Goal: Task Accomplishment & Management: Complete application form

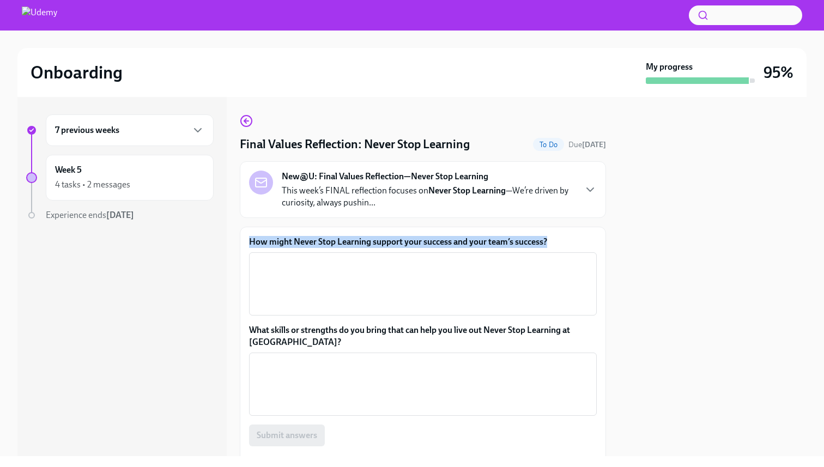
drag, startPoint x: 552, startPoint y: 239, endPoint x: 490, endPoint y: 208, distance: 69.4
click at [490, 208] on div "Final Values Reflection: Never Stop Learning To Do Due [DATE] New@U: Final Valu…" at bounding box center [423, 301] width 366 height 374
copy div "—We’re driven by curiosity, always pushin... How might Never Stop Learning supp…"
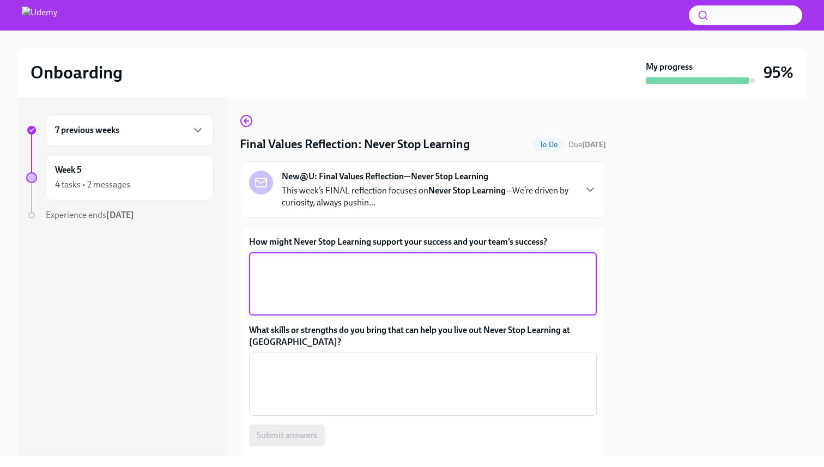
click at [289, 273] on textarea "How might Never Stop Learning support your success and your team’s success?" at bounding box center [423, 284] width 335 height 52
paste textarea "become a product expert and a trusted advisor"
click at [284, 268] on textarea "become a product expert and a trusted advisor" at bounding box center [423, 284] width 335 height 52
click at [468, 267] on textarea "becoming a product expert and a trusted advisor" at bounding box center [423, 284] width 335 height 52
paste textarea "stay ahead of market trends."
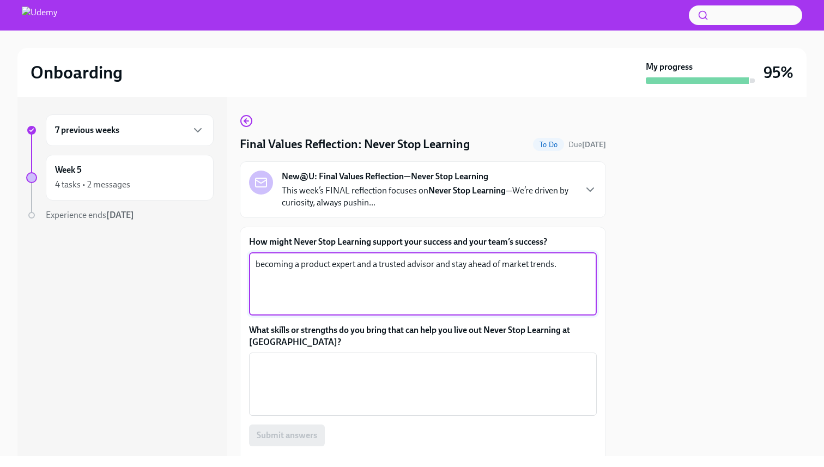
click at [467, 266] on textarea "becoming a product expert and a trusted advisor and stay ahead of market trends." at bounding box center [423, 284] width 335 height 52
click at [585, 264] on textarea "becoming a product expert and a trusted advisor and staying ahead of market tre…" at bounding box center [423, 284] width 335 height 52
paste textarea "a culture of excellence"
click at [331, 290] on textarea "becoming a product expert and a trusted advisor and staying ahead of market tre…" at bounding box center [423, 284] width 335 height 52
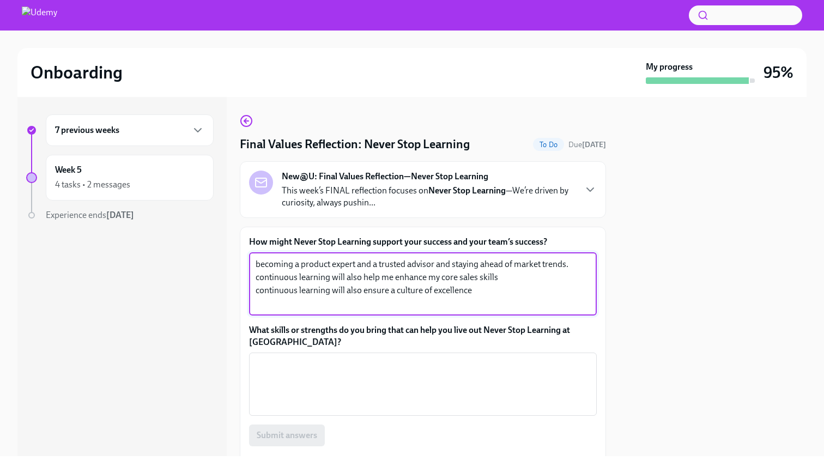
click at [482, 297] on textarea "becoming a product expert and a trusted advisor and staying ahead of market tre…" at bounding box center [423, 284] width 335 height 52
click at [376, 292] on textarea "becoming a product expert and a trusted advisor and staying ahead of market tre…" at bounding box center [423, 284] width 335 height 52
click at [476, 290] on textarea "becoming a product expert and a trusted advisor and staying ahead of market tre…" at bounding box center [423, 284] width 335 height 52
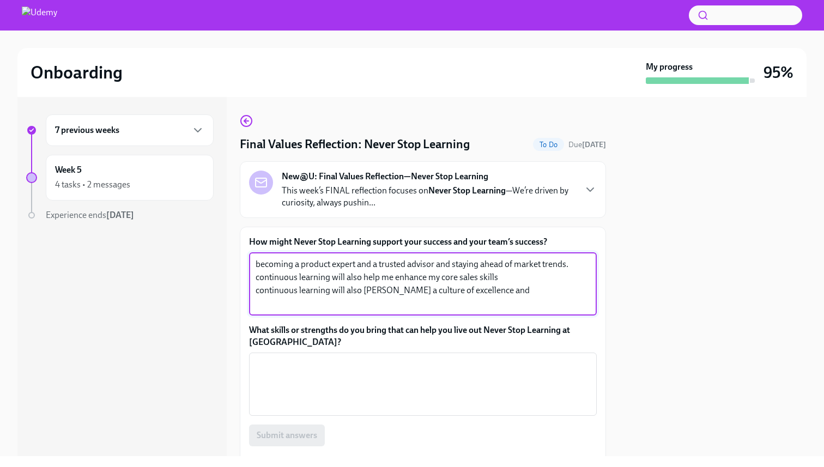
paste textarea "enhances resilience and motivation"
type textarea "becoming a product expert and a trusted advisor and staying ahead of market tre…"
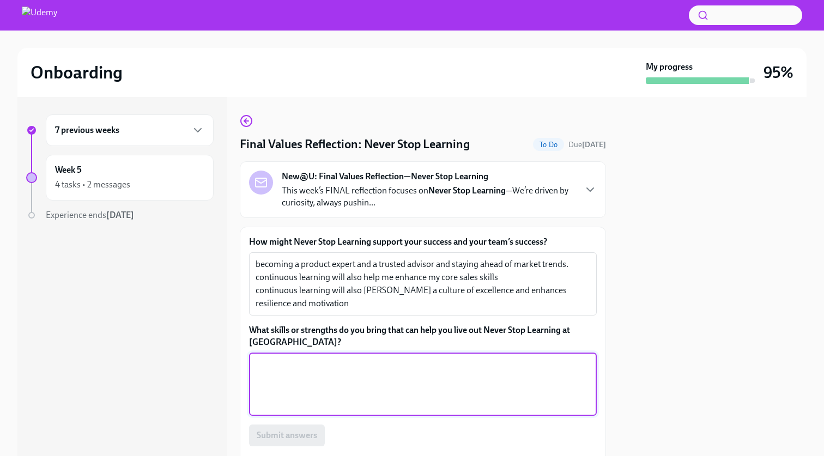
click at [410, 377] on textarea "What skills or strengths do you bring that can help you live out Never Stop Lea…" at bounding box center [423, 384] width 335 height 52
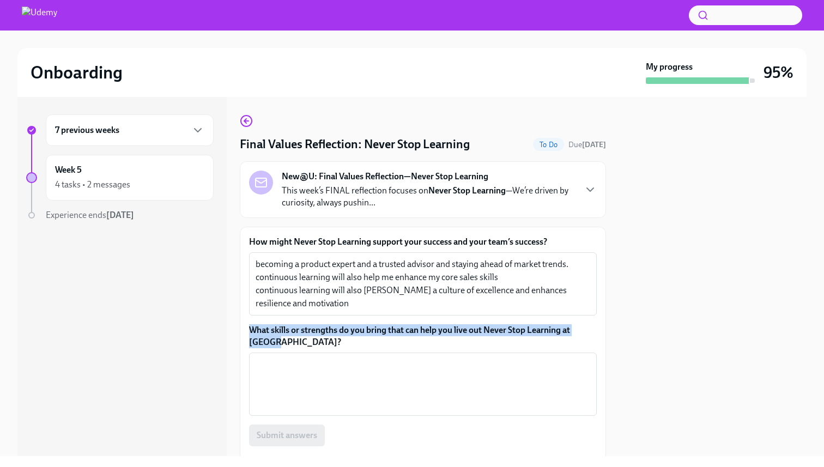
drag, startPoint x: 291, startPoint y: 341, endPoint x: 238, endPoint y: 332, distance: 53.6
click at [238, 332] on div "7 previous weeks Week 5 4 tasks • 2 messages Experience ends Oct 13th Final Val…" at bounding box center [411, 276] width 789 height 359
copy label "What skills or strengths do you bring that can help you live out Never Stop Lea…"
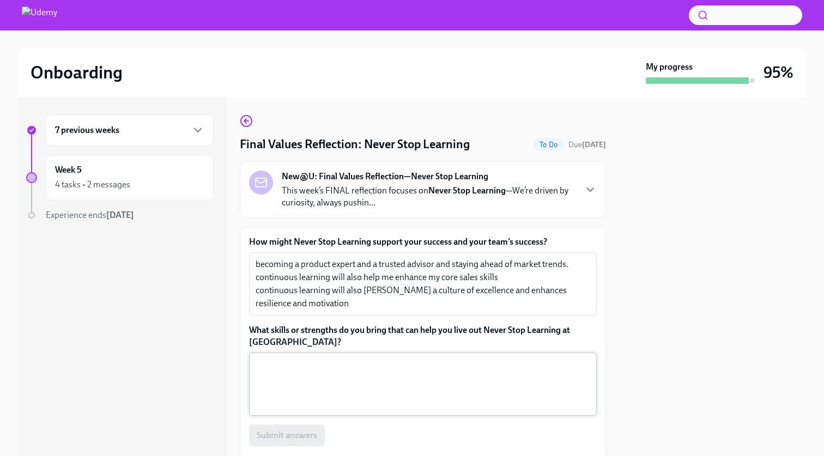
click at [286, 369] on textarea "What skills or strengths do you bring that can help you live out Never Stop Lea…" at bounding box center [423, 384] width 335 height 52
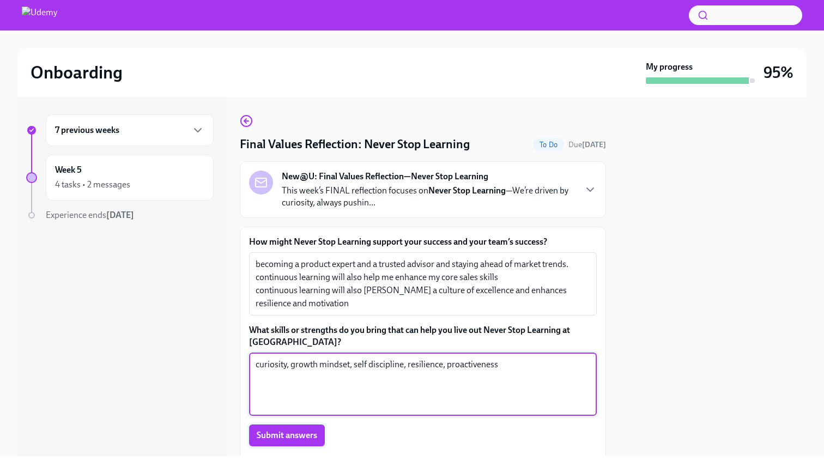
type textarea "curiosity, growth mindset, self discipline, resilience, proactiveness"
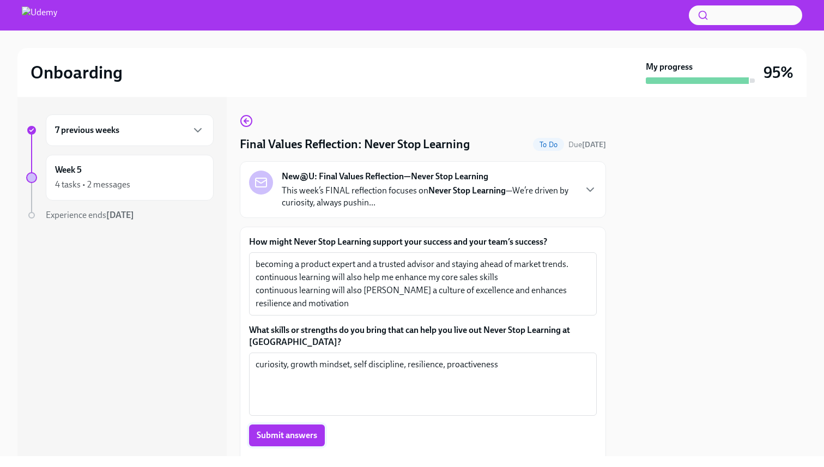
click at [282, 440] on span "Submit answers" at bounding box center [287, 435] width 60 height 11
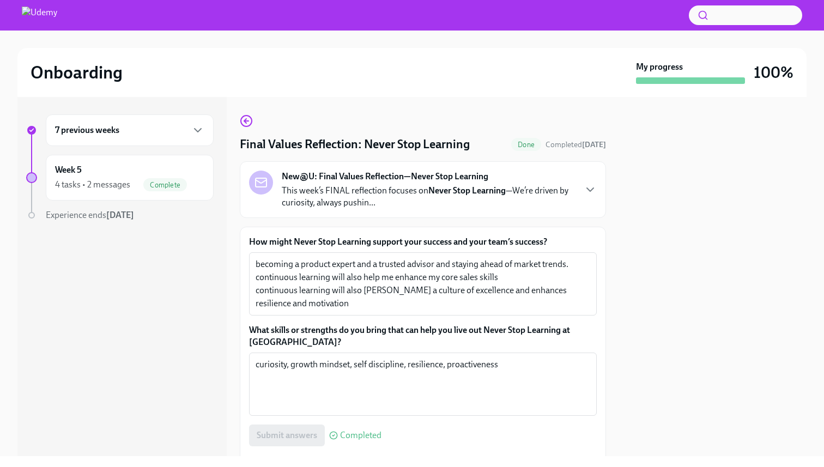
drag, startPoint x: 263, startPoint y: 235, endPoint x: 95, endPoint y: 58, distance: 244.0
click at [256, 224] on div "Final Values Reflection: Never Stop Learning Done Completed [DATE] New@U: Final…" at bounding box center [423, 301] width 366 height 374
